Goal: Task Accomplishment & Management: Manage account settings

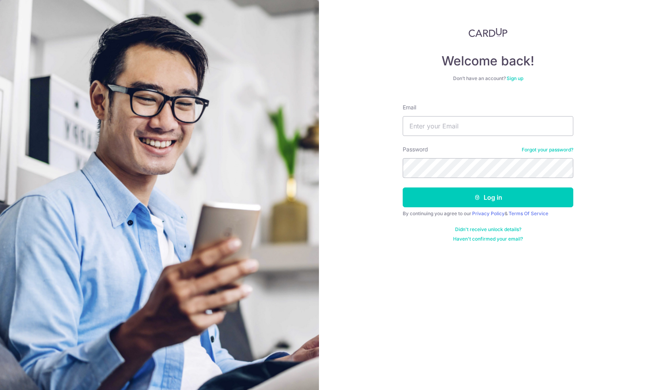
type input "co3k@hotmail.com"
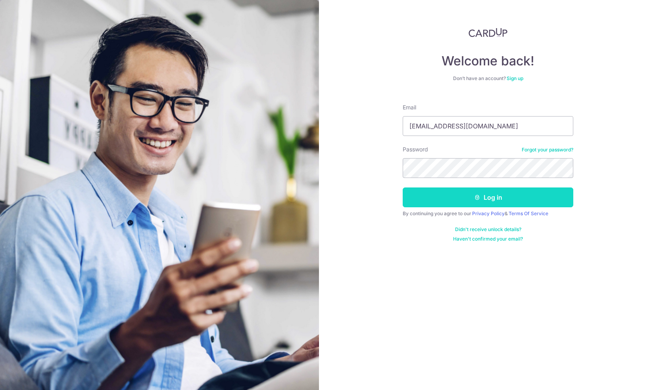
click at [455, 198] on button "Log in" at bounding box center [487, 198] width 171 height 20
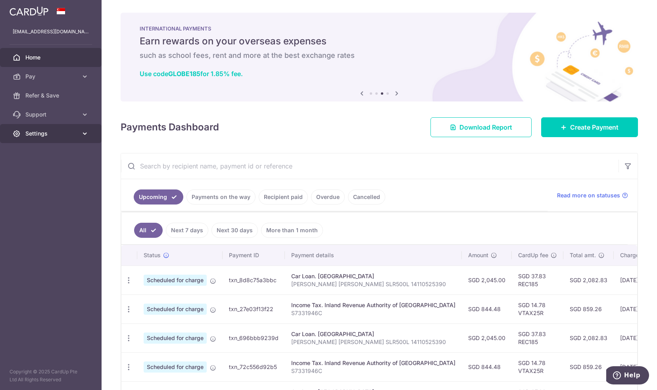
click at [44, 136] on span "Settings" at bounding box center [51, 134] width 52 height 8
click at [36, 172] on span "Logout" at bounding box center [51, 172] width 52 height 8
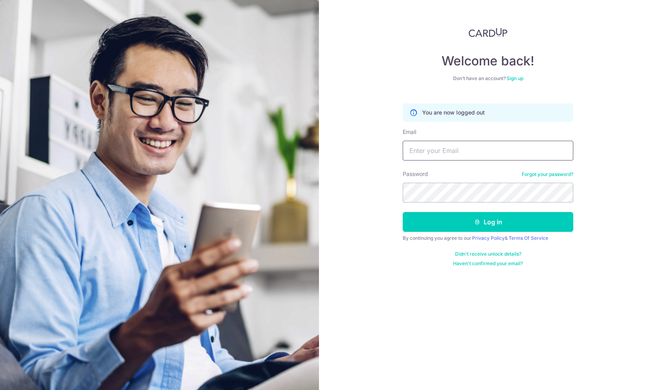
click at [454, 146] on input "Email" at bounding box center [487, 151] width 171 height 20
type input "[EMAIL_ADDRESS][DOMAIN_NAME]"
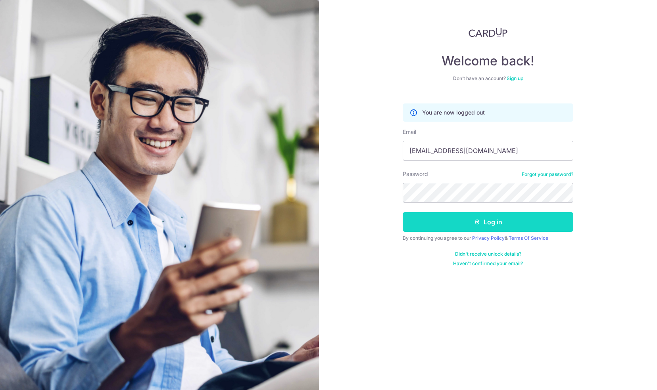
click at [451, 220] on button "Log in" at bounding box center [487, 222] width 171 height 20
